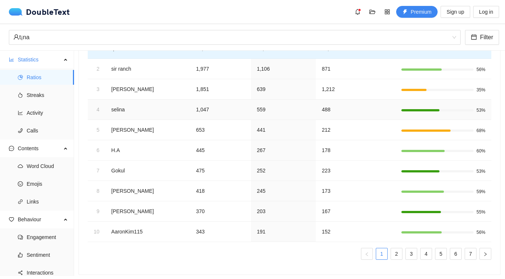
scroll to position [83, 0]
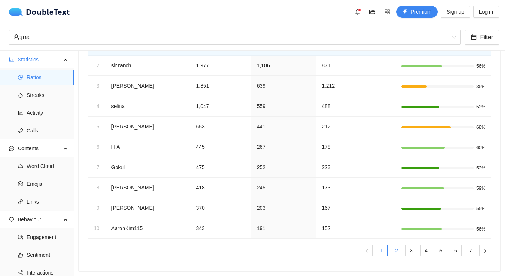
click at [396, 247] on link "2" at bounding box center [396, 250] width 11 height 11
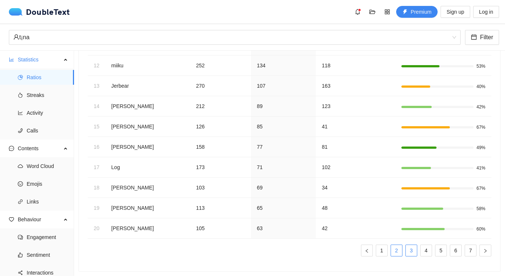
scroll to position [79, 0]
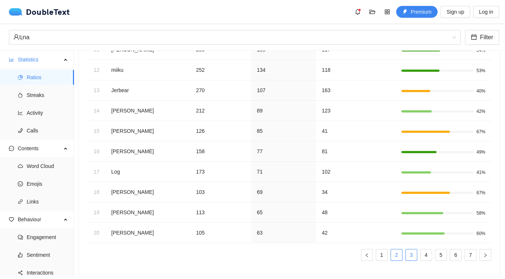
click at [416, 256] on link "3" at bounding box center [411, 255] width 11 height 11
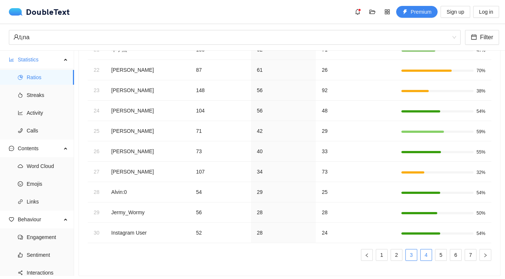
click at [426, 258] on link "4" at bounding box center [426, 255] width 11 height 11
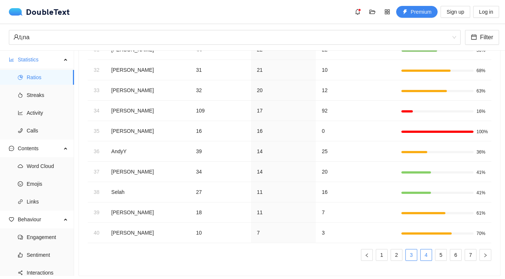
click at [409, 257] on link "3" at bounding box center [411, 255] width 11 height 11
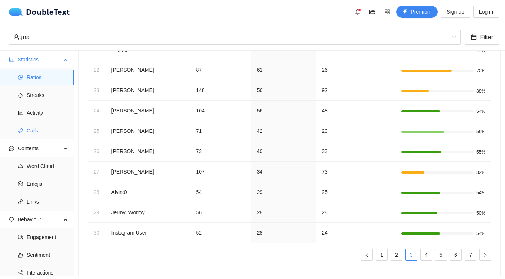
click at [39, 131] on span "Calls" at bounding box center [47, 130] width 41 height 15
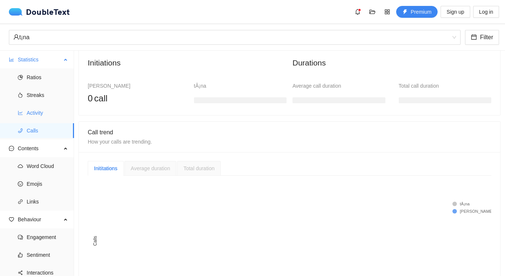
click at [47, 114] on span "Activity" at bounding box center [47, 113] width 41 height 15
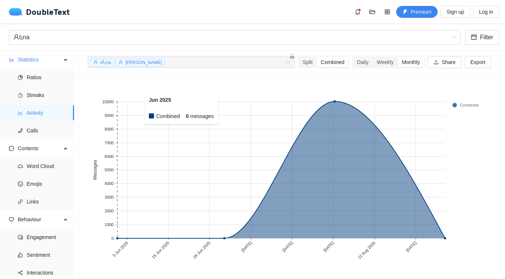
scroll to position [29, 0]
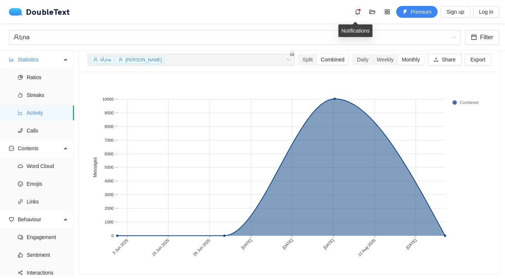
click at [355, 10] on icon "bell" at bounding box center [358, 12] width 6 height 6
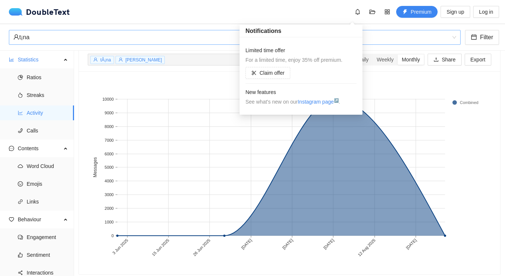
click at [222, 36] on div "t¡na" at bounding box center [231, 37] width 436 height 14
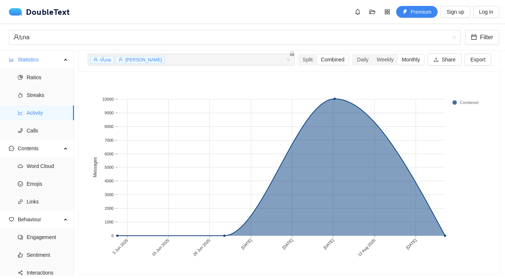
click at [235, 17] on div "DoubleText Premium Sign up Log in" at bounding box center [254, 12] width 491 height 12
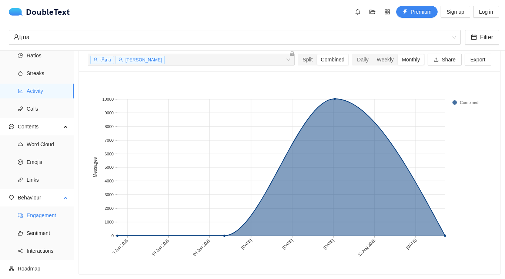
click at [41, 214] on span "Engagement" at bounding box center [47, 215] width 41 height 15
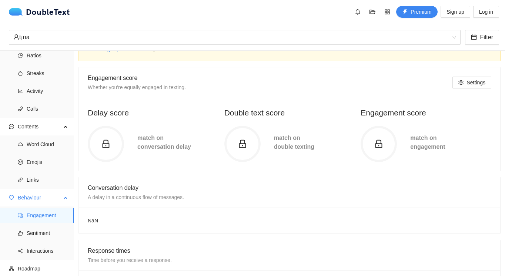
click at [43, 224] on ul "Engagement Sentiment Interactions" at bounding box center [37, 233] width 74 height 53
click at [43, 233] on span "Sentiment" at bounding box center [47, 233] width 41 height 15
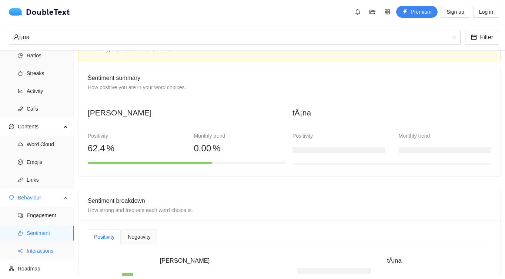
click at [44, 250] on span "Interactions" at bounding box center [47, 251] width 41 height 15
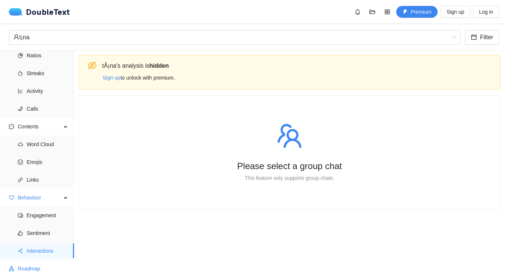
click at [41, 263] on span "Roadmap" at bounding box center [43, 269] width 50 height 15
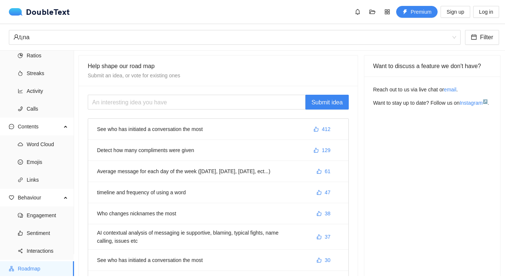
click at [106, 234] on li "AI contextual analysis of messaging ie supportive, blaming, typical fights, nam…" at bounding box center [218, 238] width 260 height 26
click at [169, 129] on li "See who has initiated a conversation the most 412" at bounding box center [218, 129] width 260 height 21
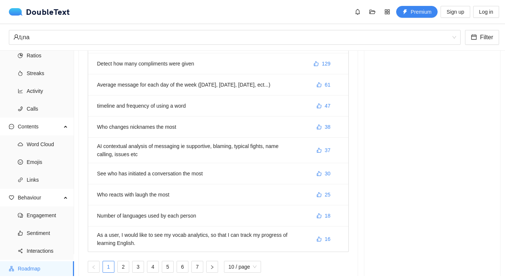
scroll to position [103, 0]
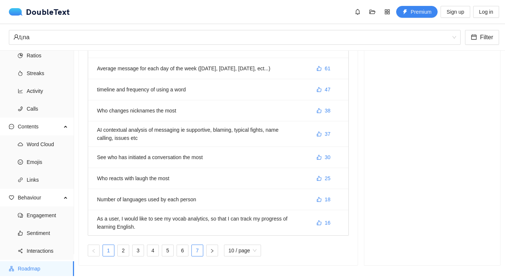
click at [200, 248] on link "7" at bounding box center [197, 250] width 11 height 11
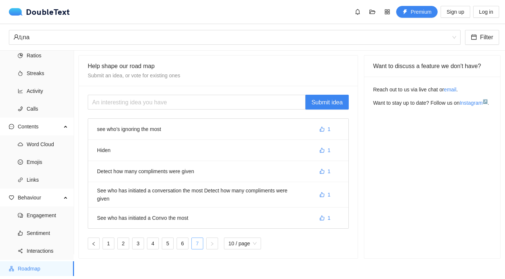
scroll to position [0, 0]
click at [186, 243] on link "6" at bounding box center [182, 243] width 11 height 11
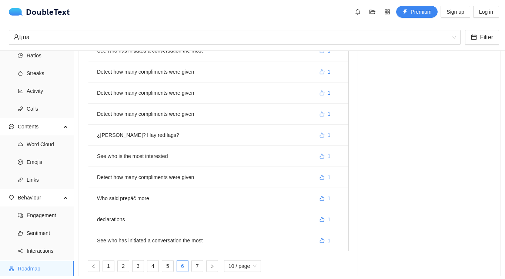
scroll to position [80, 0]
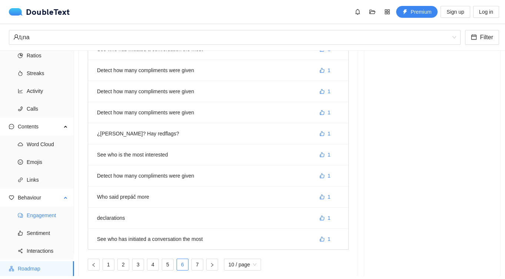
click at [45, 219] on span "Engagement" at bounding box center [47, 215] width 41 height 15
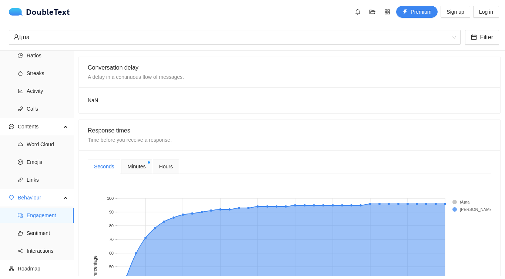
click at [139, 170] on span "Minutes" at bounding box center [136, 167] width 18 height 8
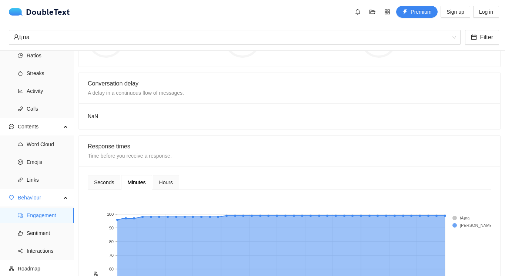
scroll to position [169, 0]
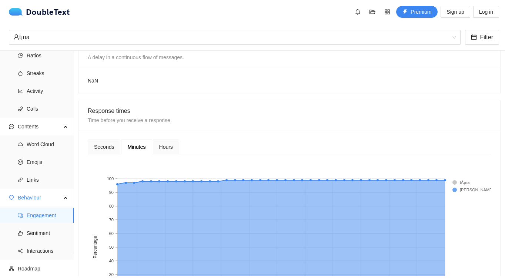
click at [165, 141] on div "Hours" at bounding box center [166, 147] width 26 height 15
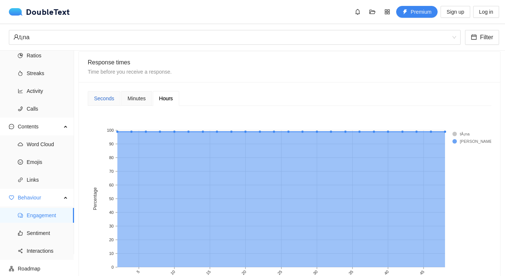
click at [97, 95] on div "Seconds" at bounding box center [104, 98] width 20 height 8
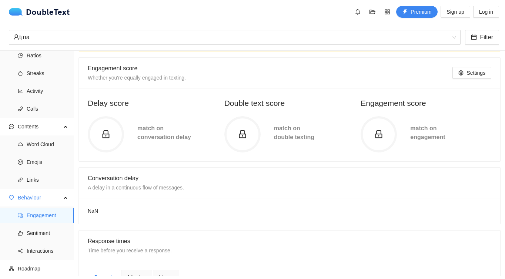
scroll to position [0, 0]
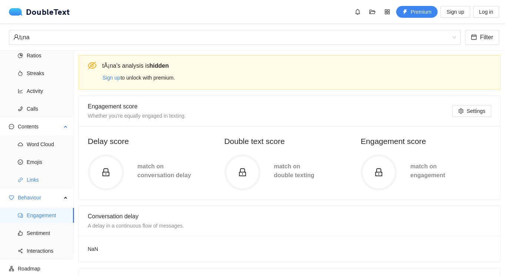
click at [31, 182] on span "Links" at bounding box center [47, 180] width 41 height 15
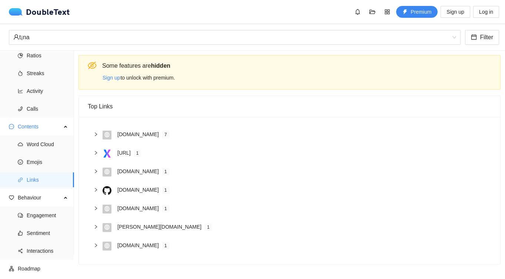
click at [97, 152] on icon "right" at bounding box center [96, 153] width 4 height 4
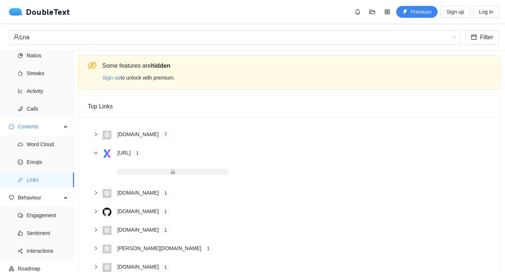
click at [114, 156] on div "[URL] 1" at bounding box center [294, 154] width 383 height 10
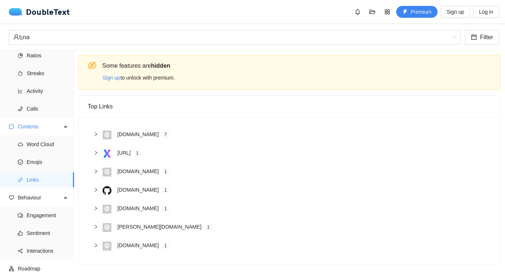
click at [126, 151] on div "[URL]" at bounding box center [123, 153] width 13 height 8
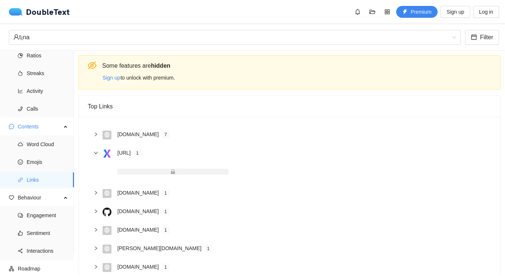
click at [126, 151] on div "[URL]" at bounding box center [123, 153] width 13 height 8
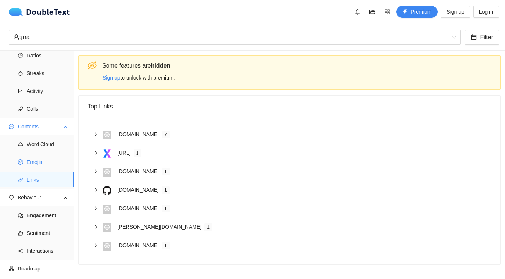
click at [38, 166] on span "Emojis" at bounding box center [47, 162] width 41 height 15
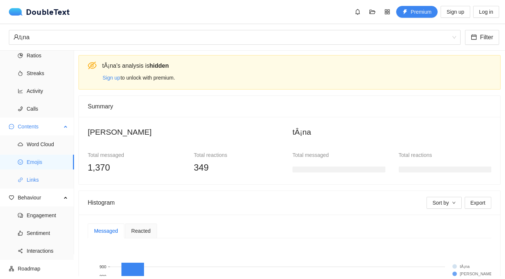
click at [37, 173] on span "Links" at bounding box center [47, 180] width 41 height 15
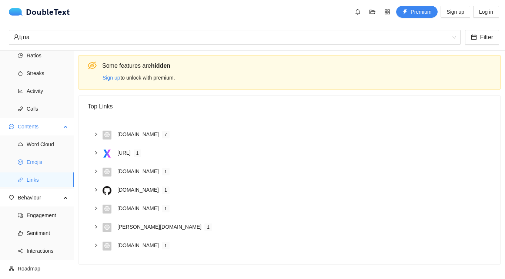
click at [39, 169] on span "Emojis" at bounding box center [47, 162] width 41 height 15
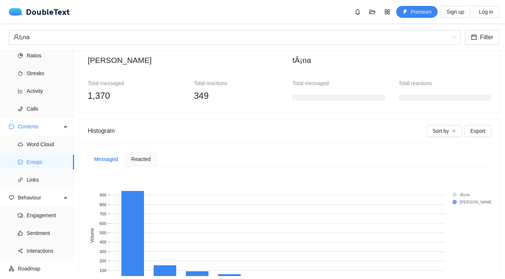
scroll to position [76, 0]
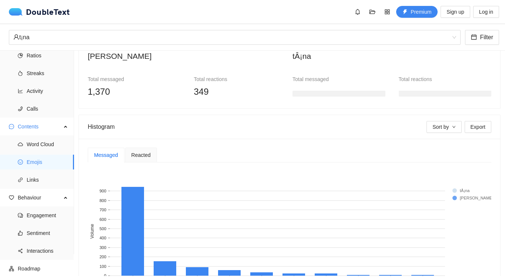
click at [139, 155] on span "Reacted" at bounding box center [141, 155] width 19 height 5
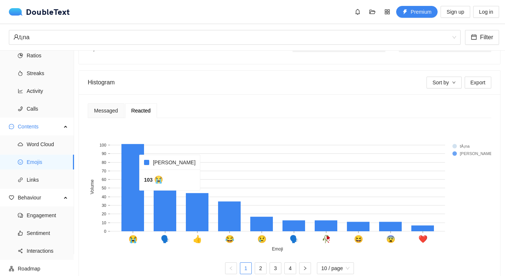
scroll to position [132, 0]
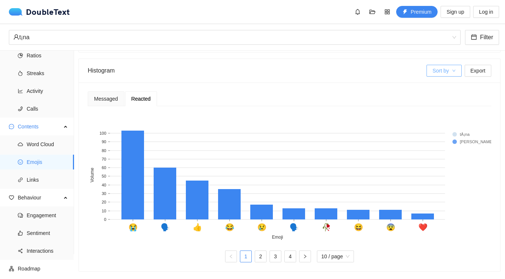
click at [443, 68] on span "Sort by" at bounding box center [441, 71] width 16 height 8
click at [409, 103] on div "Messaged Reacted" at bounding box center [290, 99] width 404 height 15
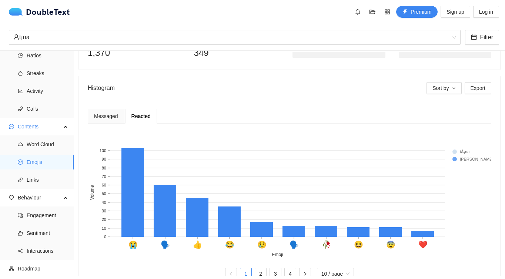
scroll to position [120, 0]
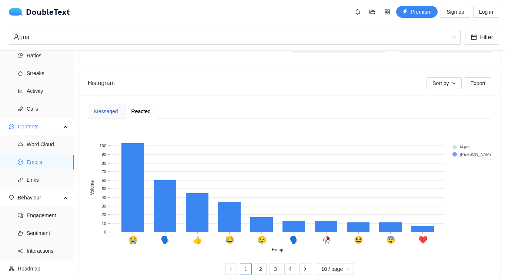
click at [116, 109] on div "Messaged" at bounding box center [106, 111] width 24 height 8
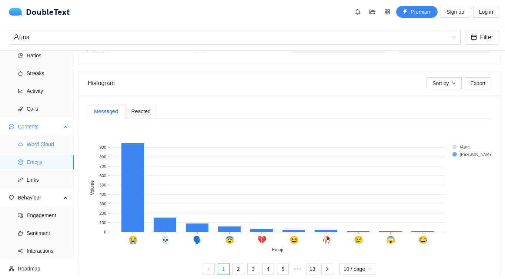
click at [40, 139] on span "Word Cloud" at bounding box center [47, 144] width 41 height 15
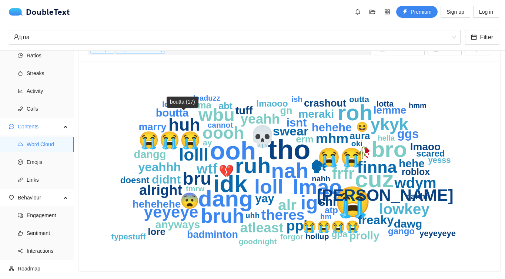
scroll to position [15, 0]
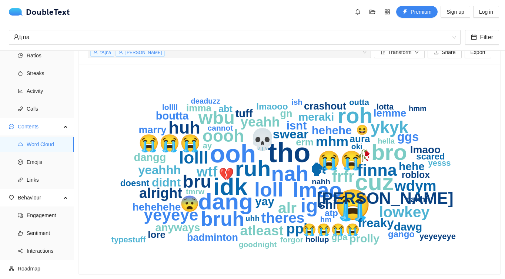
click at [353, 200] on text "😭" at bounding box center [353, 204] width 37 height 35
click at [64, 109] on span "Calls" at bounding box center [47, 109] width 41 height 15
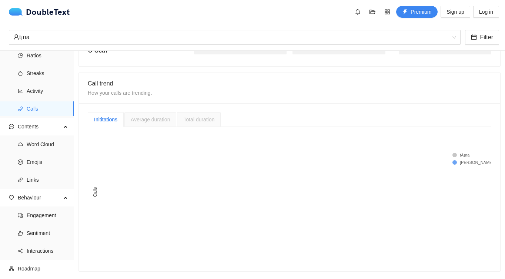
scroll to position [7, 0]
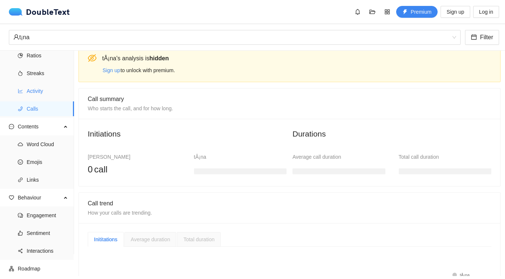
click at [53, 93] on span "Activity" at bounding box center [47, 91] width 41 height 15
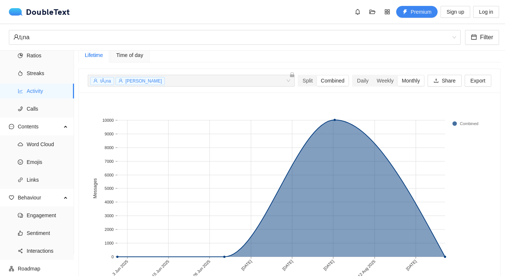
click at [129, 56] on span "Time of day" at bounding box center [129, 55] width 27 height 5
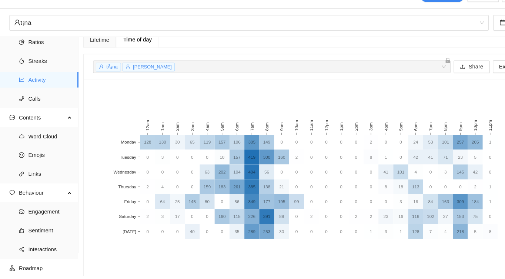
click at [187, 109] on rect at bounding box center [290, 192] width 404 height 185
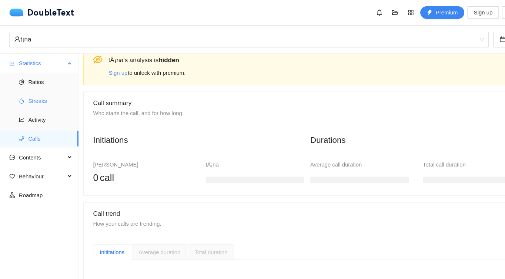
click at [49, 85] on ul "Ratios Streaks Activity Calls" at bounding box center [37, 104] width 74 height 71
click at [49, 77] on span "Ratios" at bounding box center [47, 77] width 41 height 15
